Goal: Check status: Check status

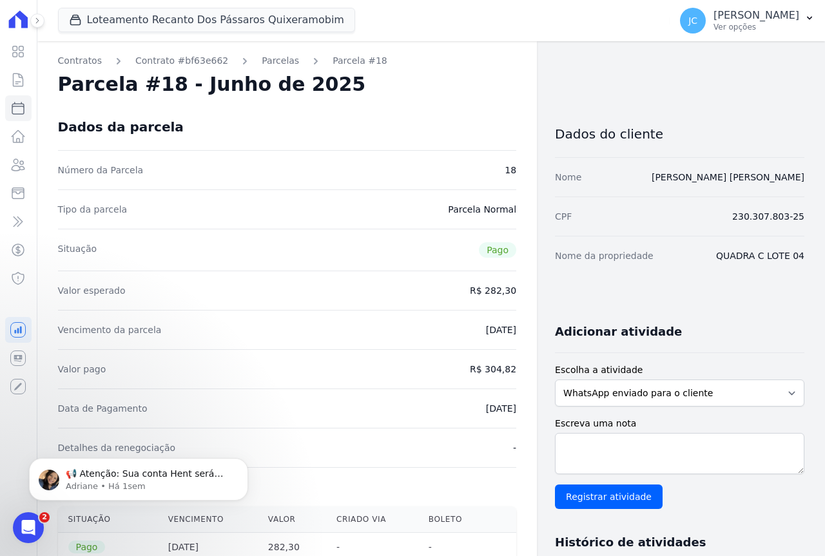
click at [155, 6] on div "Loteamento Recanto Dos Pássaros Quixeramobim [PERSON_NAME] Empreendimentos Lote…" at bounding box center [361, 20] width 607 height 43
click at [153, 19] on button "Loteamento Recanto Dos Pássaros Quixeramobim" at bounding box center [206, 20] width 297 height 24
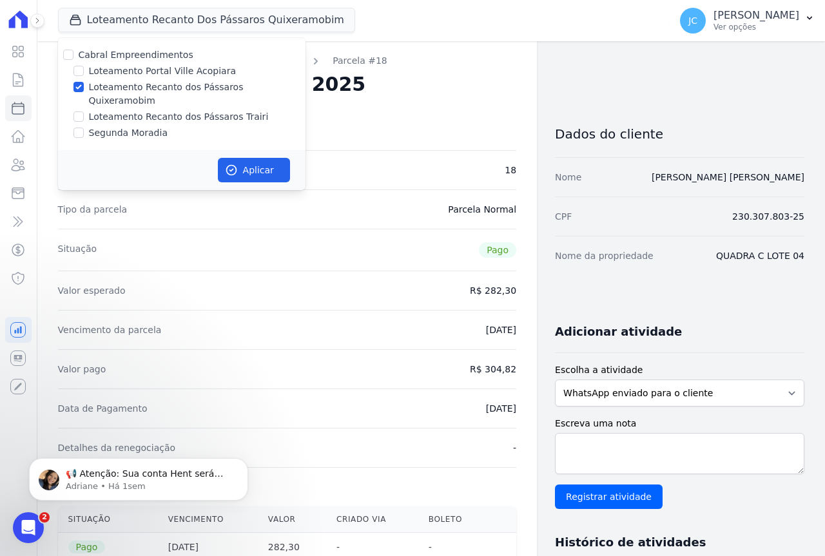
click at [136, 84] on label "Loteamento Recanto dos Pássaros Quixeramobim" at bounding box center [197, 94] width 217 height 27
click at [84, 84] on input "Loteamento Recanto dos Pássaros Quixeramobim" at bounding box center [78, 87] width 10 height 10
checkbox input "false"
click at [162, 110] on label "Loteamento Recanto dos Pássaros Trairi" at bounding box center [179, 117] width 180 height 14
click at [84, 111] on input "Loteamento Recanto dos Pássaros Trairi" at bounding box center [78, 116] width 10 height 10
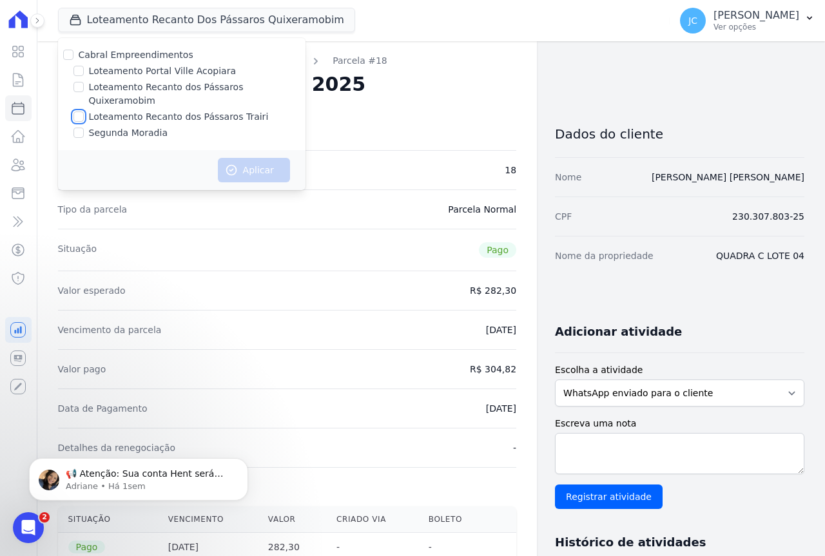
checkbox input "true"
click at [250, 158] on button "Aplicar" at bounding box center [254, 170] width 72 height 24
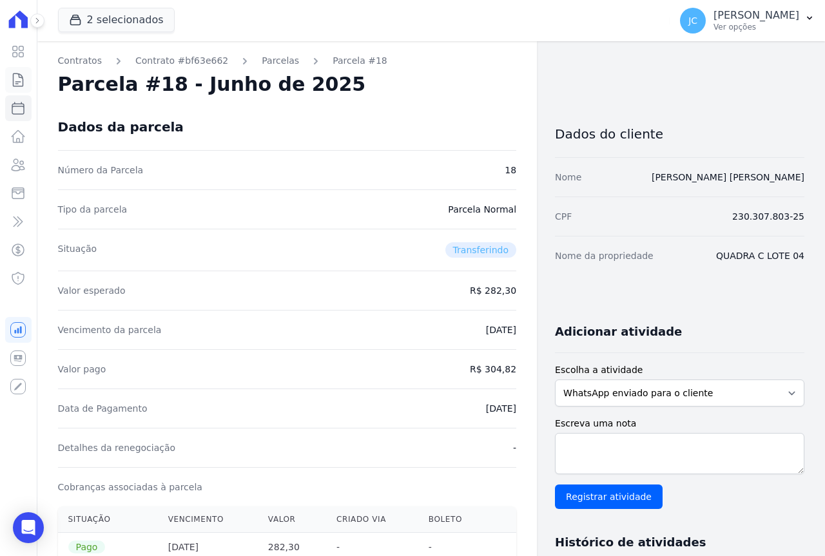
click at [18, 77] on icon at bounding box center [17, 79] width 15 height 15
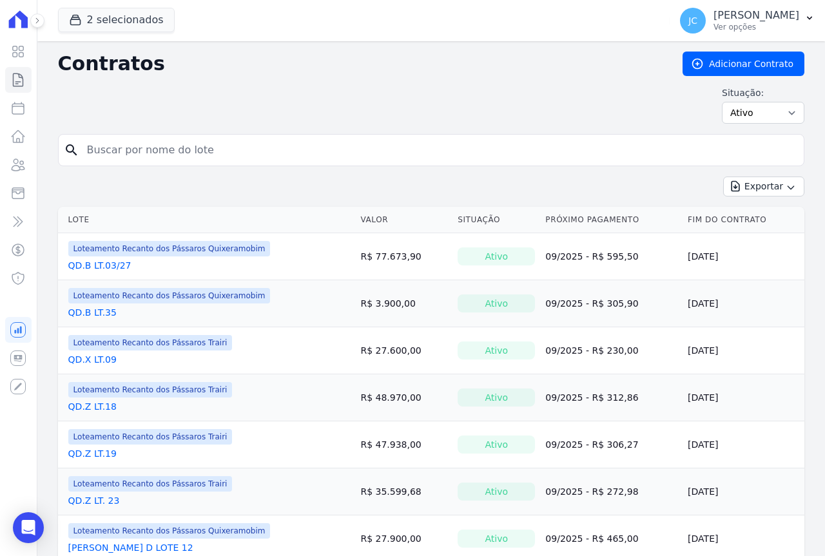
click at [137, 149] on input "search" at bounding box center [438, 150] width 719 height 26
type input "39"
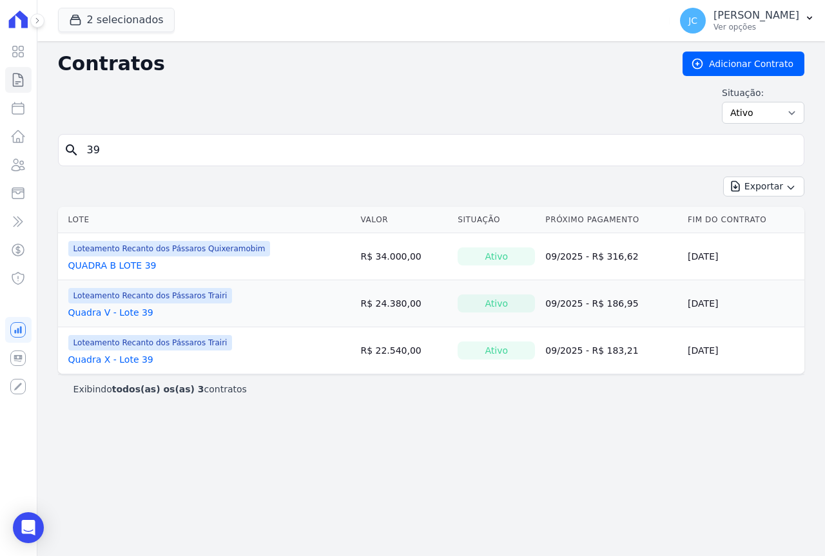
click at [111, 360] on link "Quadra X - Lote 39" at bounding box center [110, 359] width 85 height 13
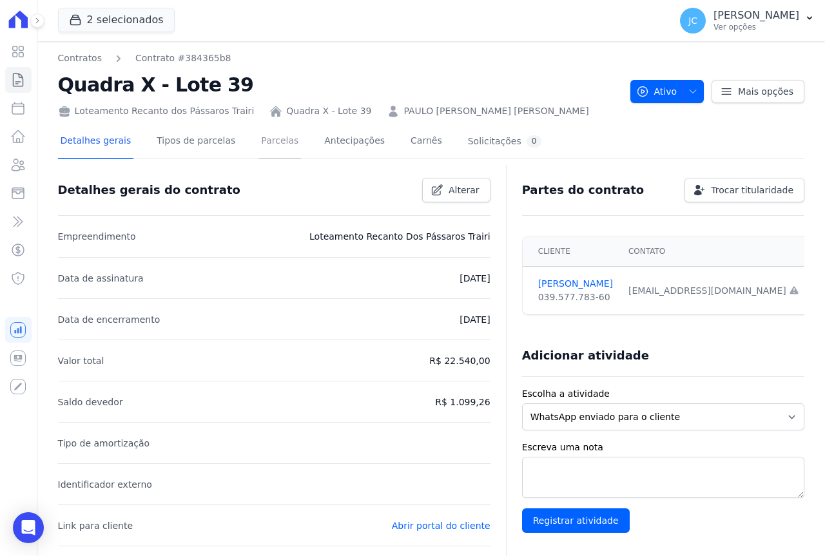
click at [265, 148] on link "Parcelas" at bounding box center [279, 142] width 43 height 34
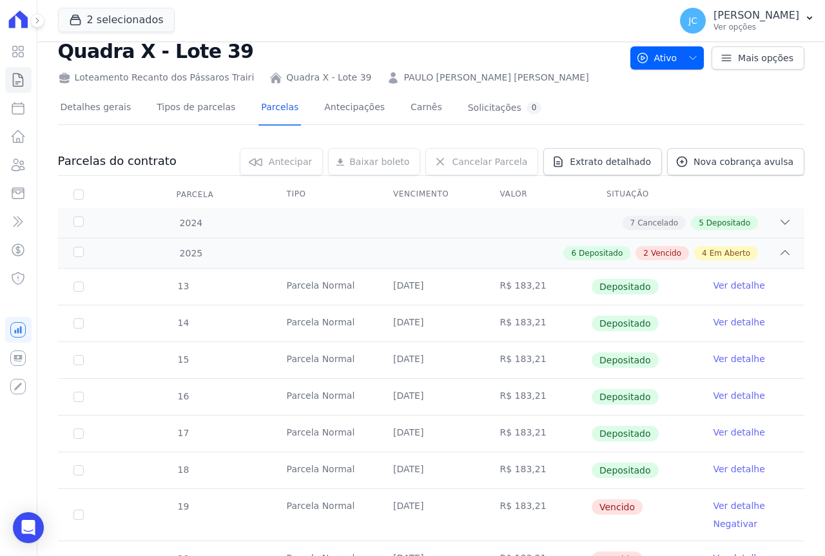
scroll to position [64, 0]
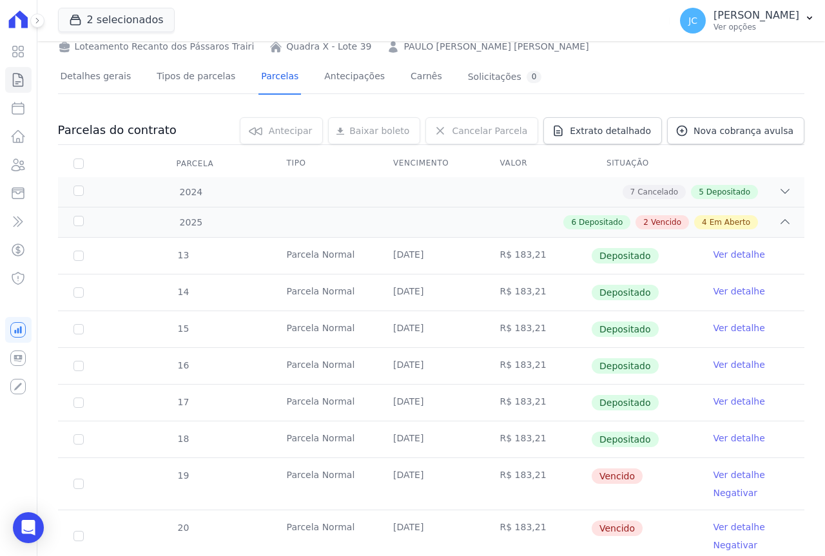
click at [730, 474] on link "Ver detalhe" at bounding box center [739, 475] width 52 height 13
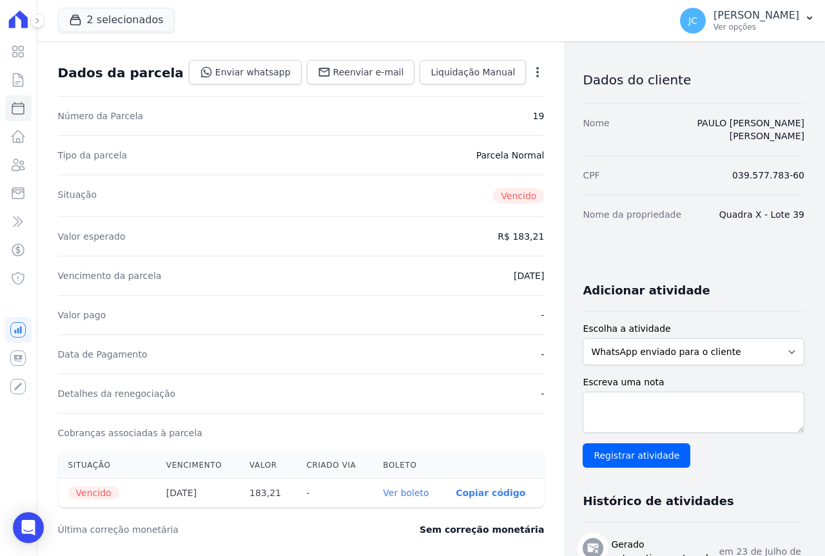
scroll to position [129, 0]
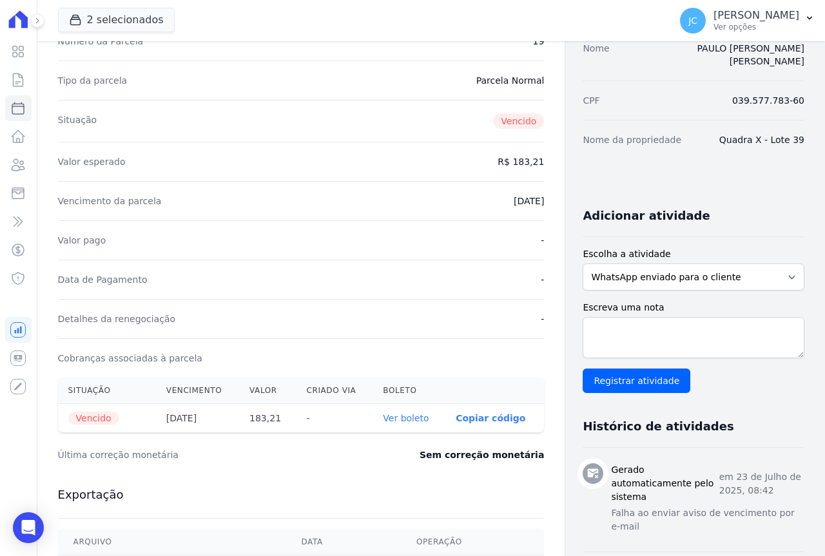
click at [398, 420] on link "Ver boleto" at bounding box center [406, 418] width 46 height 10
